Goal: Information Seeking & Learning: Learn about a topic

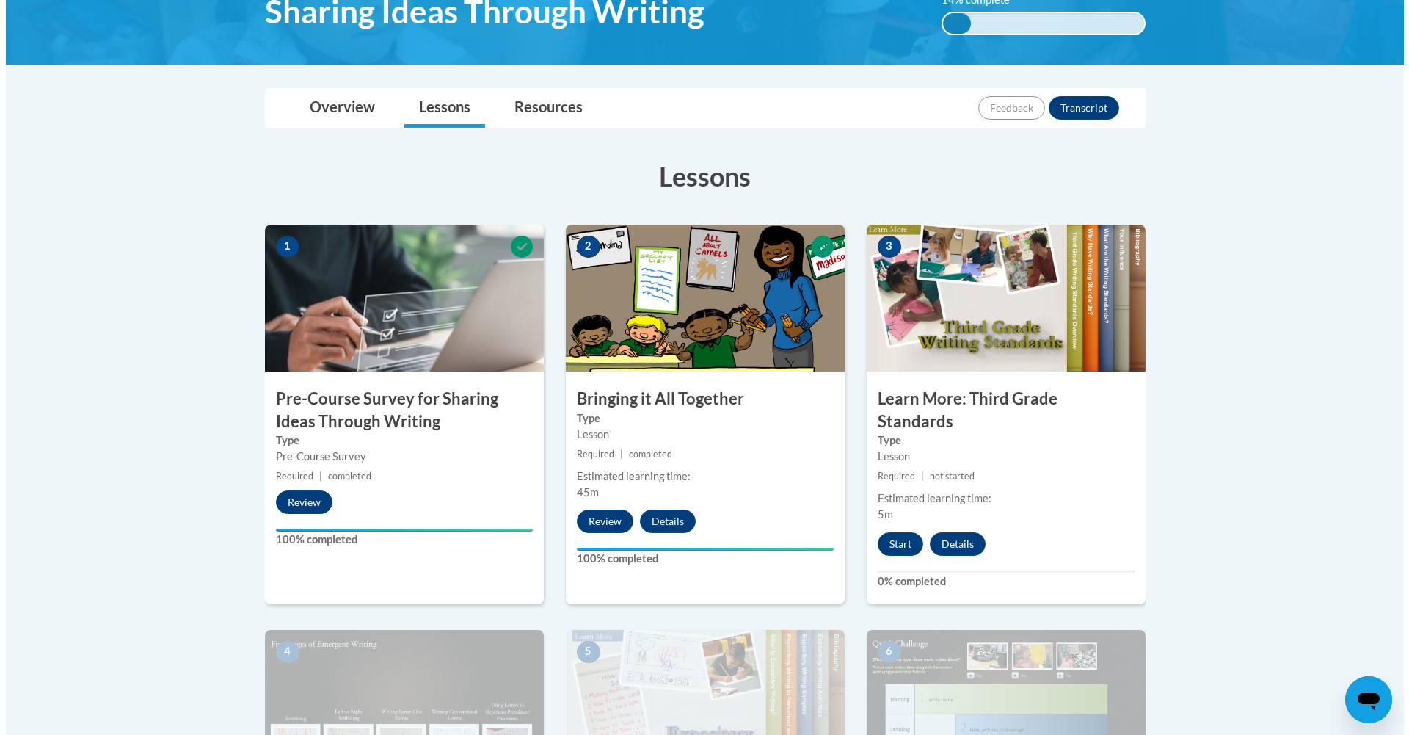
scroll to position [275, 0]
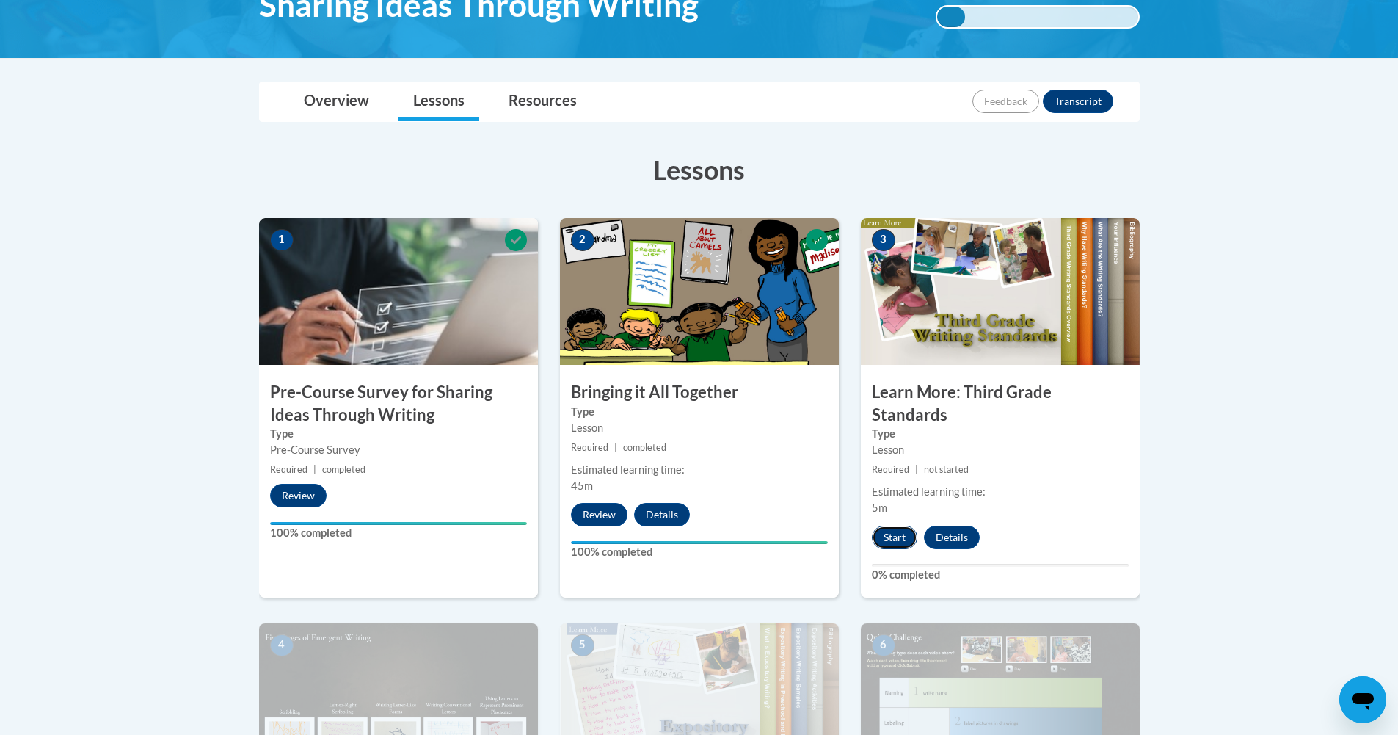
click at [889, 525] on button "Start" at bounding box center [895, 536] width 46 height 23
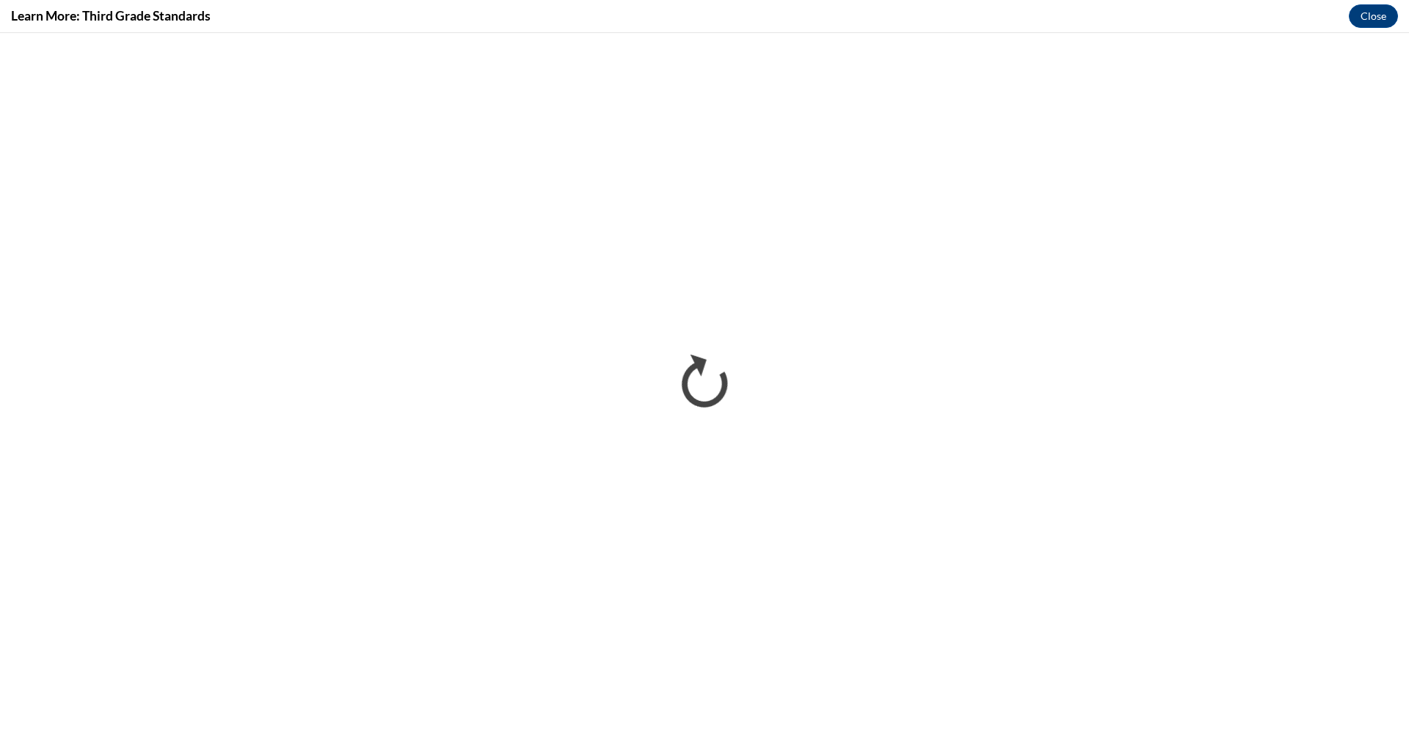
scroll to position [0, 0]
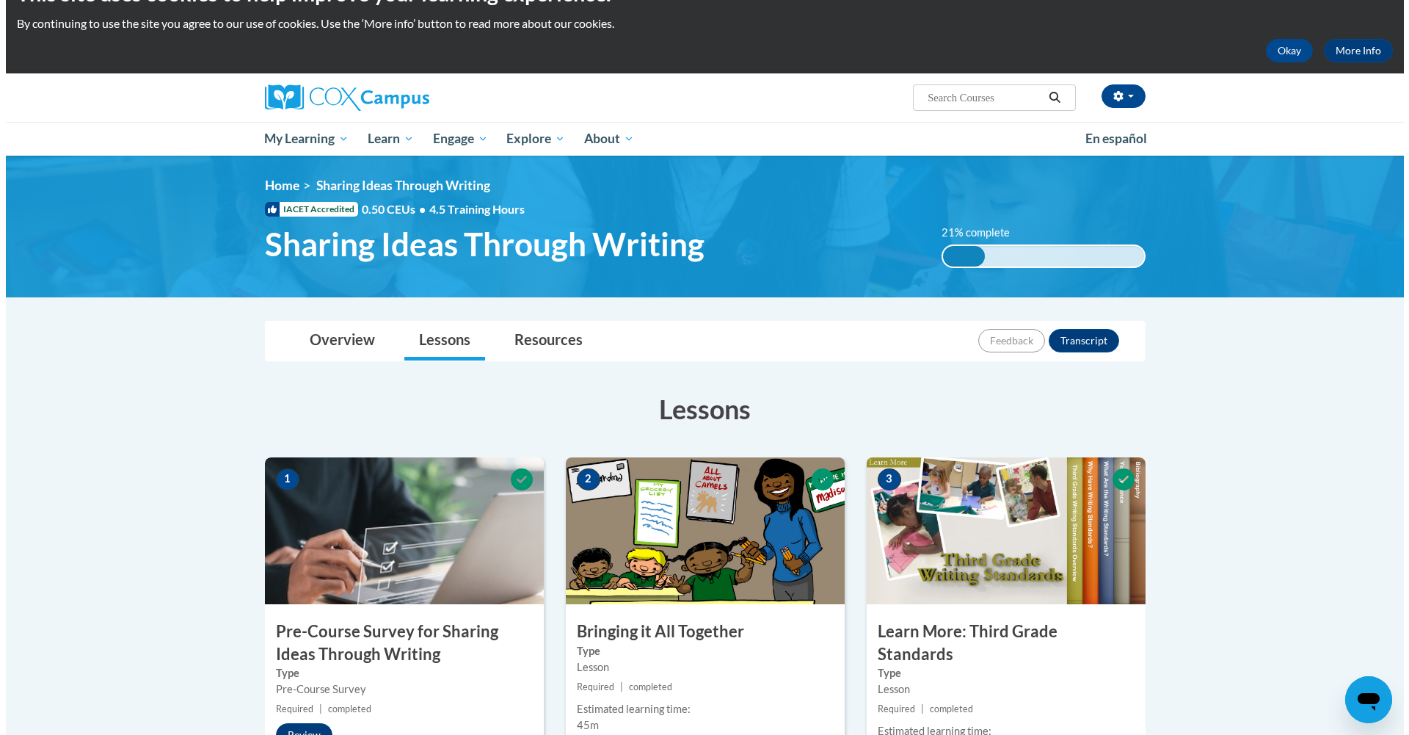
scroll to position [752, 0]
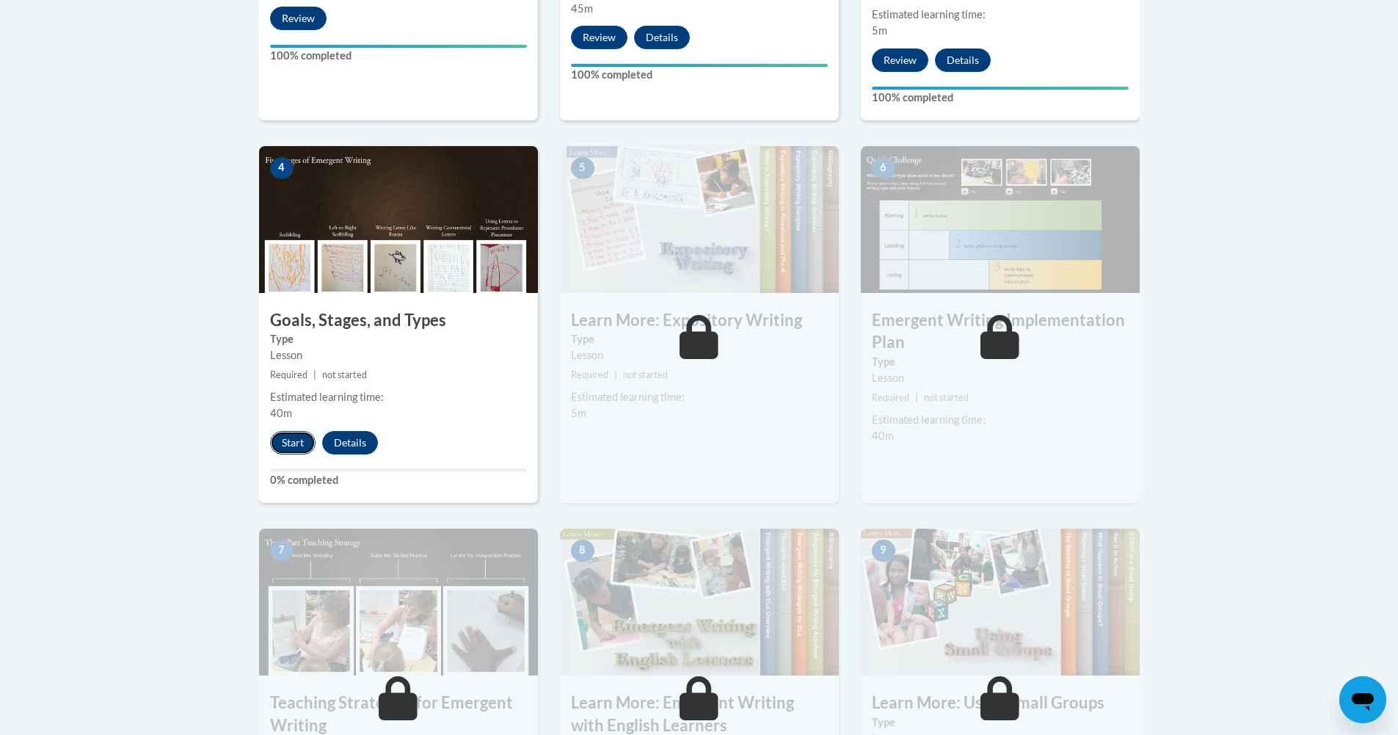
click at [287, 431] on button "Start" at bounding box center [293, 442] width 46 height 23
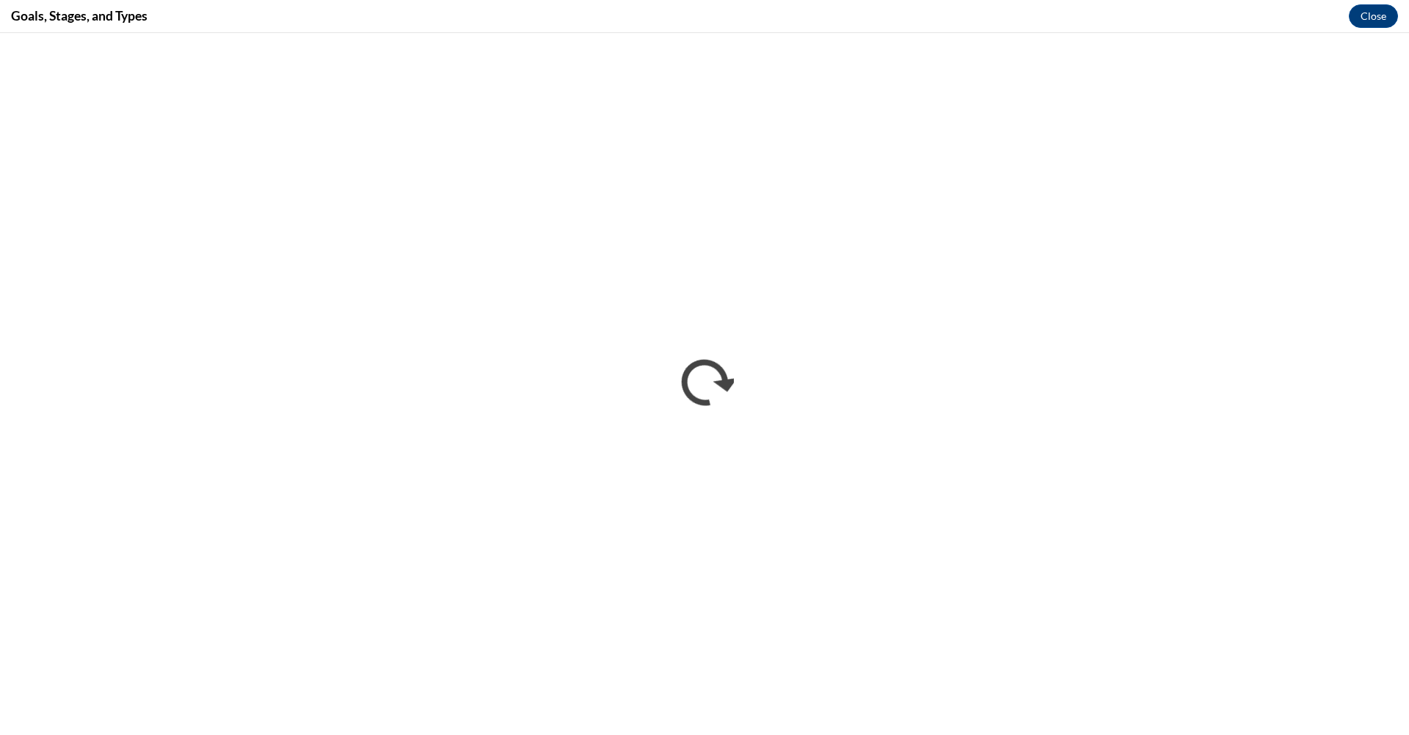
scroll to position [0, 0]
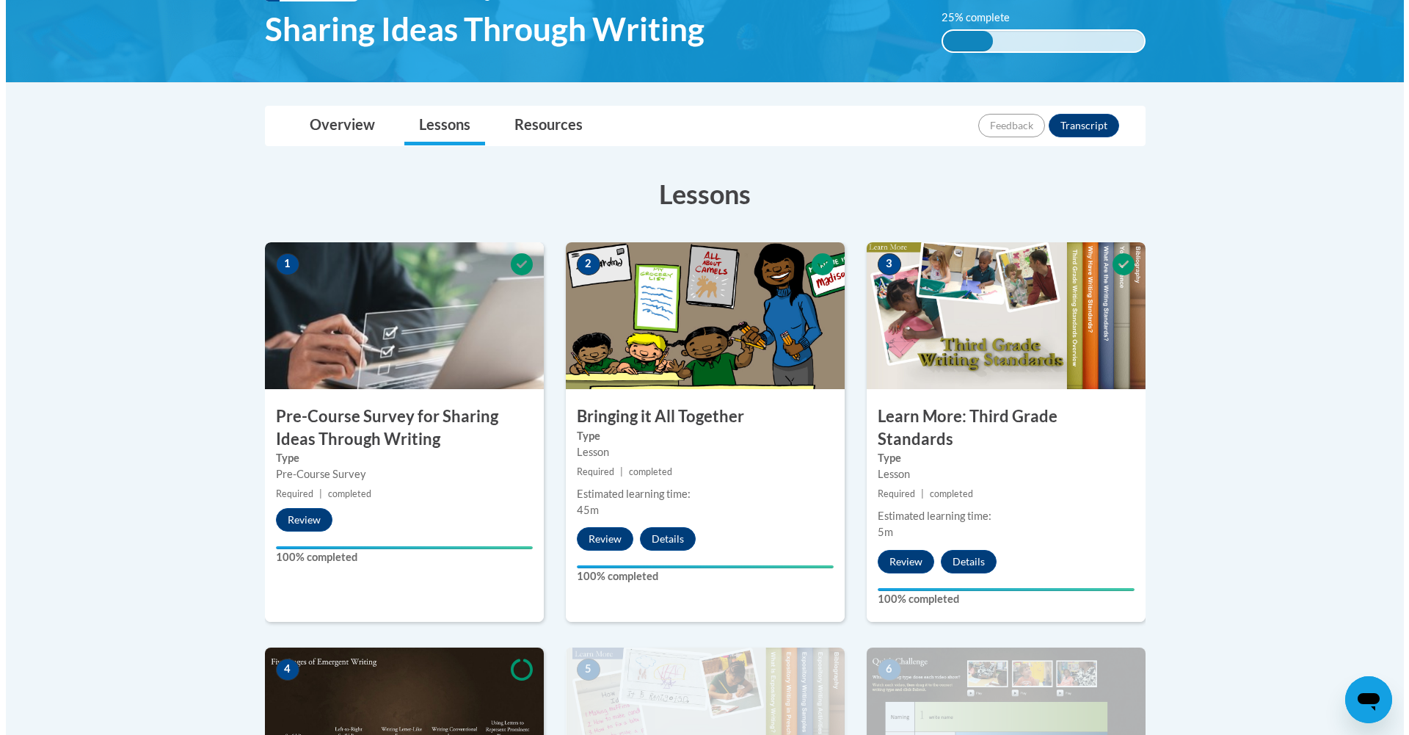
scroll to position [523, 0]
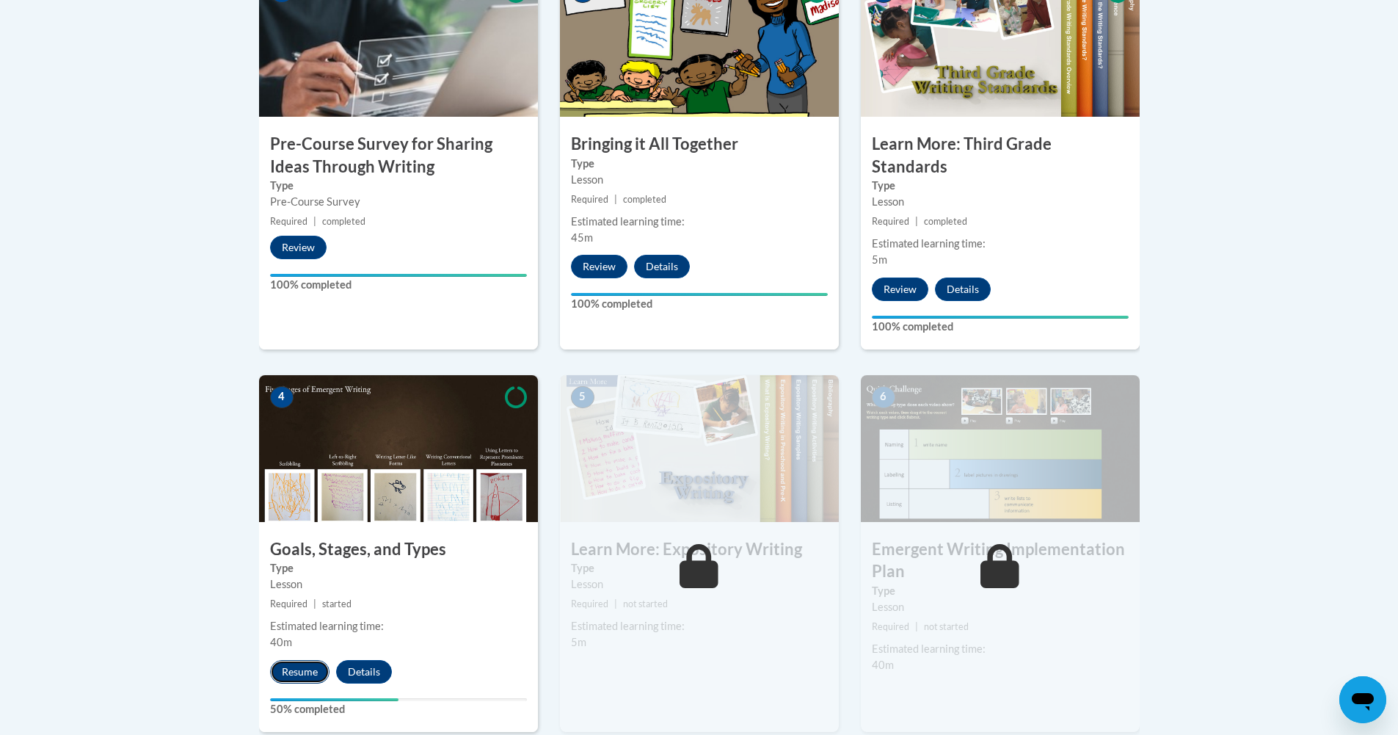
click at [280, 660] on button "Resume" at bounding box center [299, 671] width 59 height 23
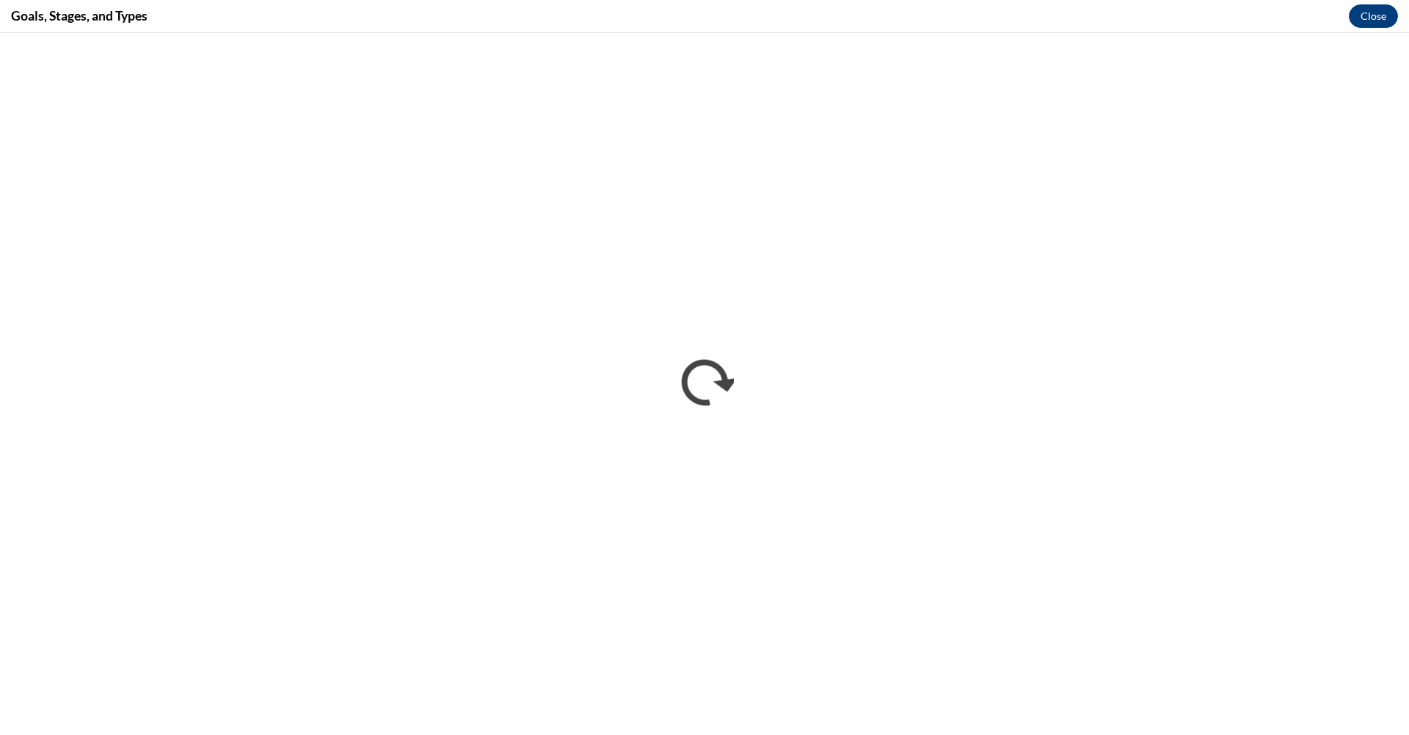
scroll to position [0, 0]
